Goal: Task Accomplishment & Management: Use online tool/utility

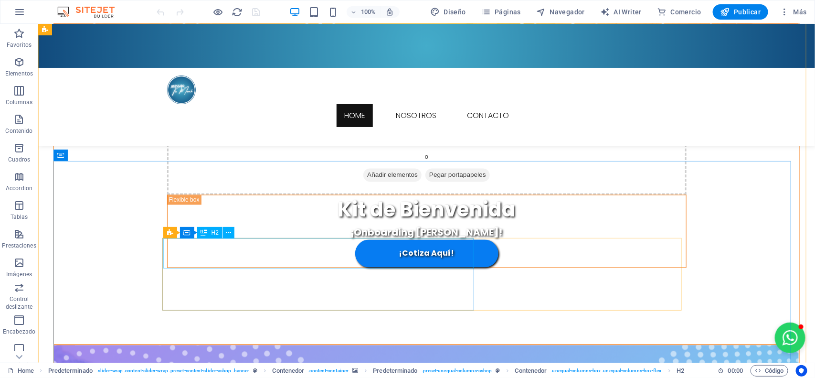
scroll to position [895, 0]
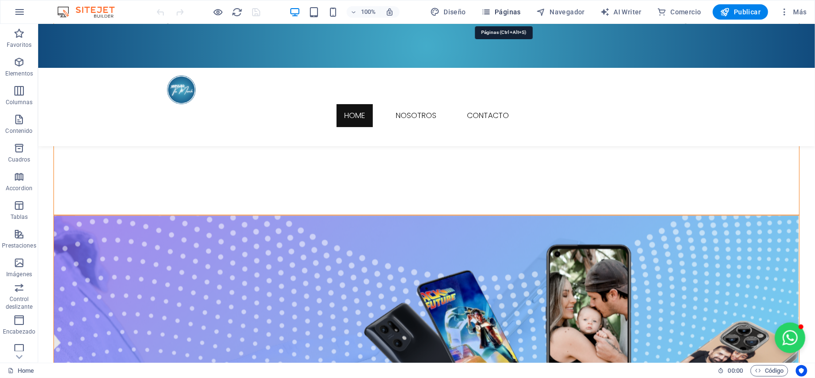
click at [490, 12] on icon "button" at bounding box center [486, 12] width 10 height 10
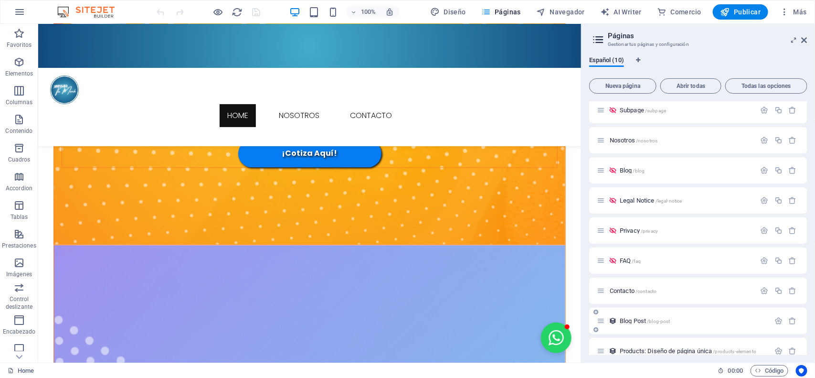
scroll to position [46, 0]
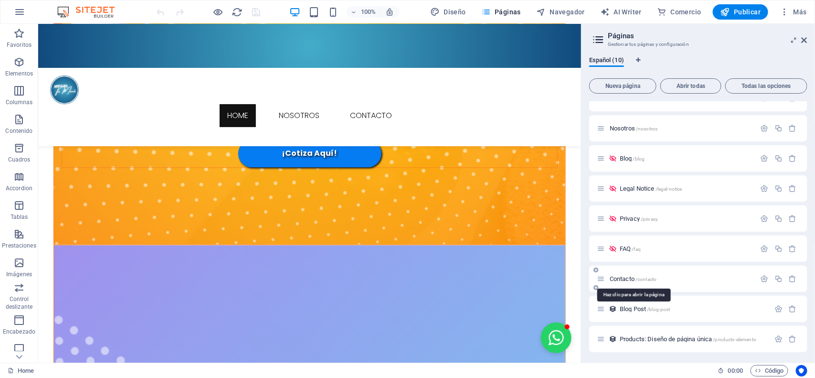
click at [615, 274] on div "Contacto /contacto" at bounding box center [676, 278] width 159 height 11
click at [646, 277] on span "/contacto" at bounding box center [646, 278] width 21 height 5
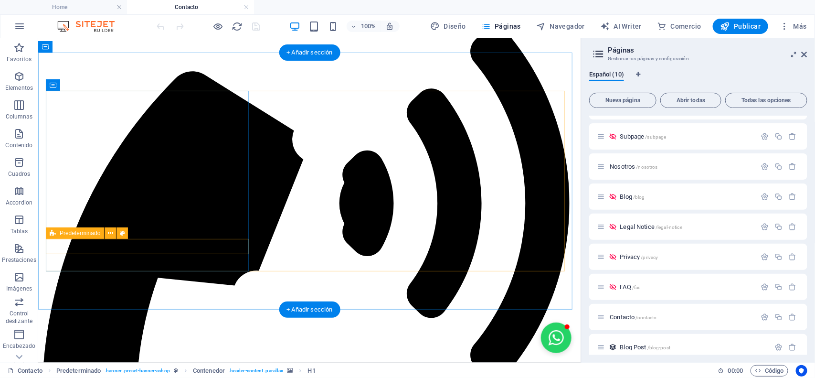
scroll to position [179, 0]
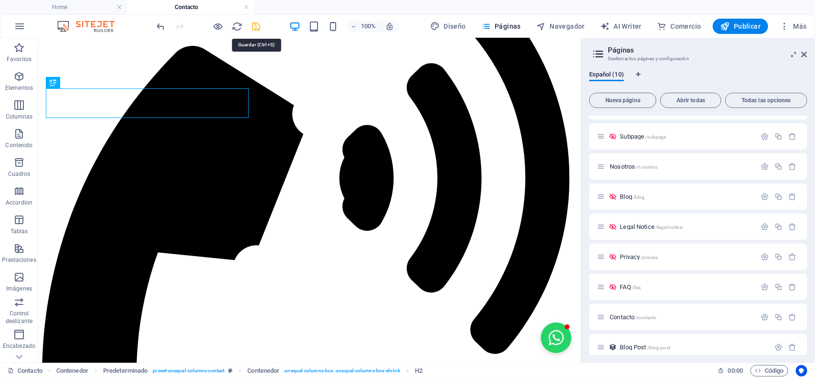
click at [256, 27] on icon "save" at bounding box center [256, 26] width 11 height 11
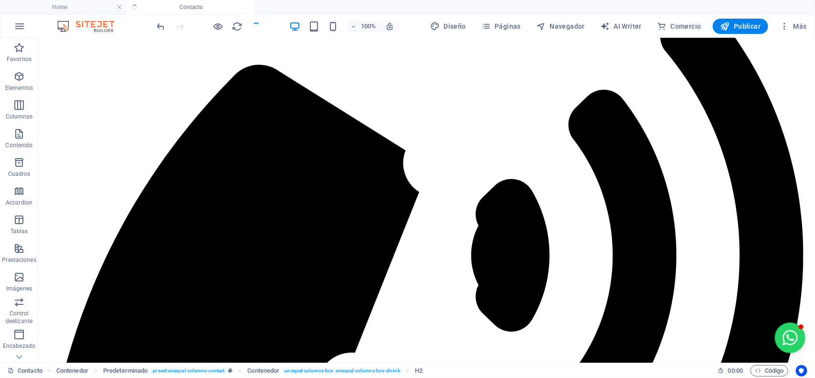
checkbox input "false"
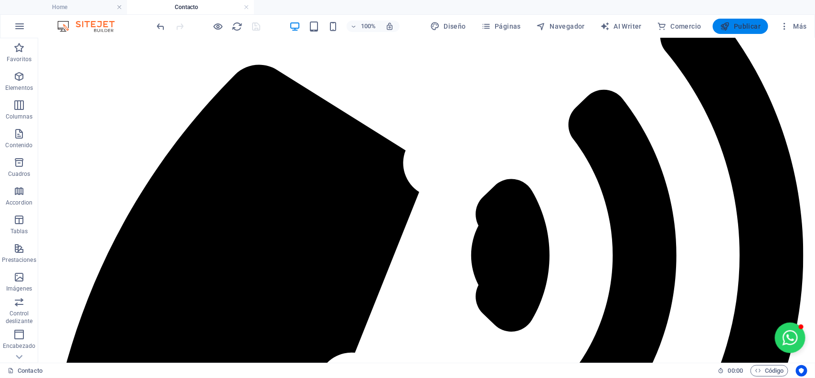
click at [745, 24] on span "Publicar" at bounding box center [741, 26] width 41 height 10
